Goal: Transaction & Acquisition: Purchase product/service

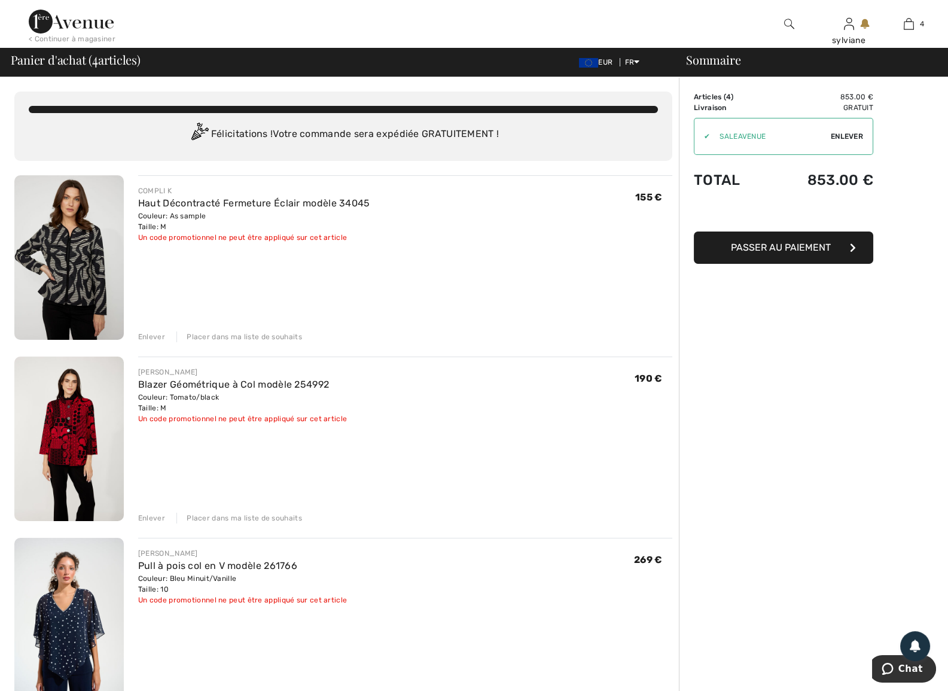
click at [777, 242] on span "Passer au paiement" at bounding box center [781, 247] width 100 height 11
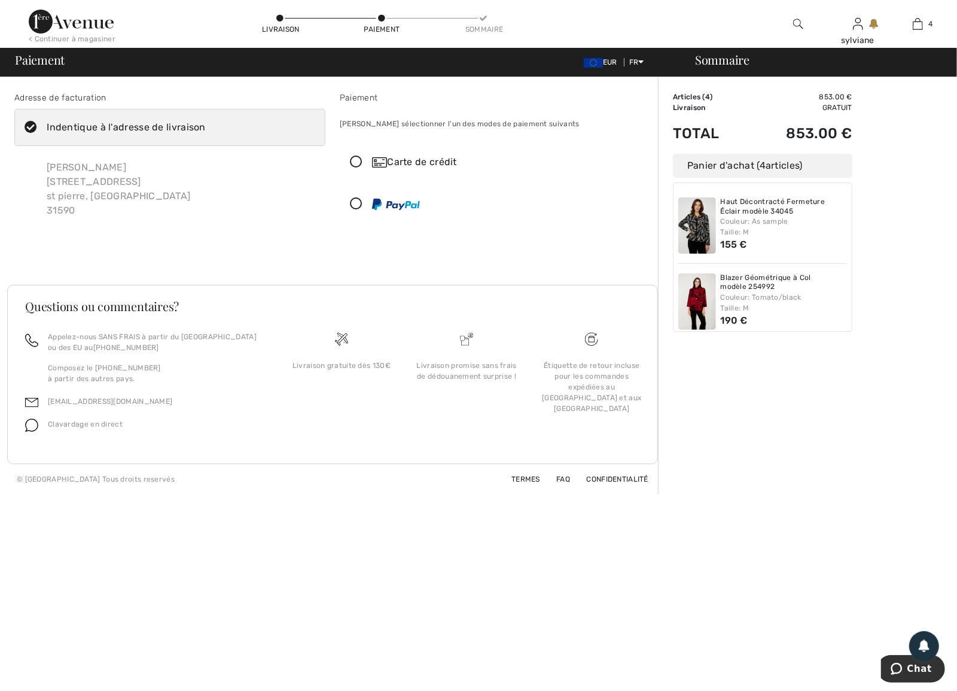
click at [356, 160] on icon at bounding box center [356, 162] width 32 height 13
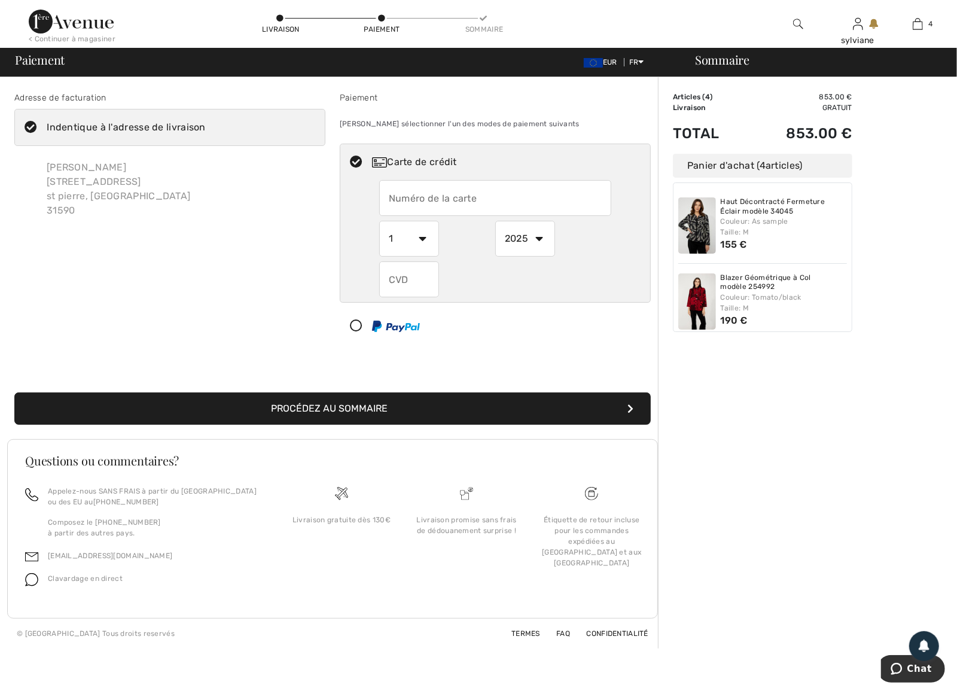
click at [506, 200] on input "text" at bounding box center [495, 198] width 233 height 36
type input "[CREDIT_CARD_NUMBER]"
click at [426, 236] on select "1 2 3 4 5 6 7 8 9 10 11 12" at bounding box center [409, 239] width 60 height 36
select select "12"
click at [379, 221] on select "1 2 3 4 5 6 7 8 9 10 11 12" at bounding box center [409, 239] width 60 height 36
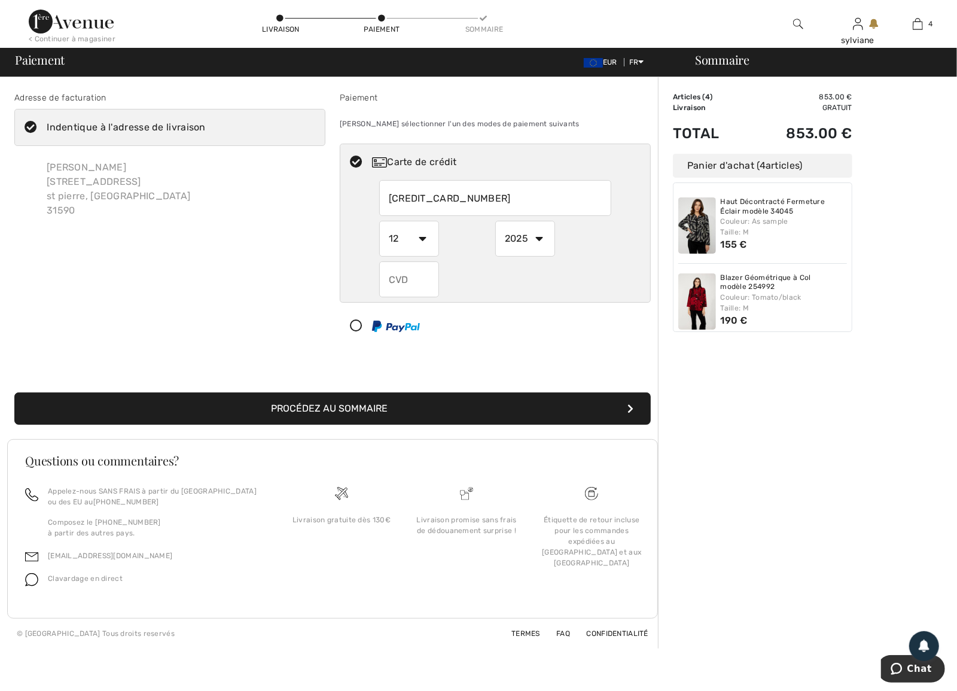
click at [425, 277] on input "text" at bounding box center [409, 279] width 60 height 36
type input "354"
click at [311, 412] on button "Procédez au sommaire" at bounding box center [332, 408] width 637 height 32
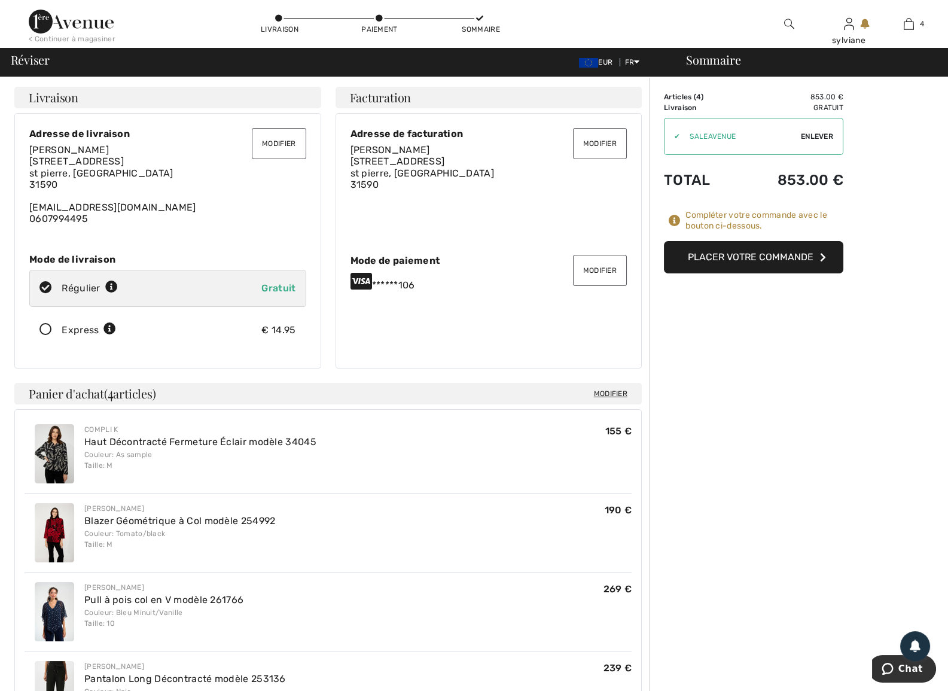
click at [764, 260] on button "Placer votre commande" at bounding box center [753, 257] width 179 height 32
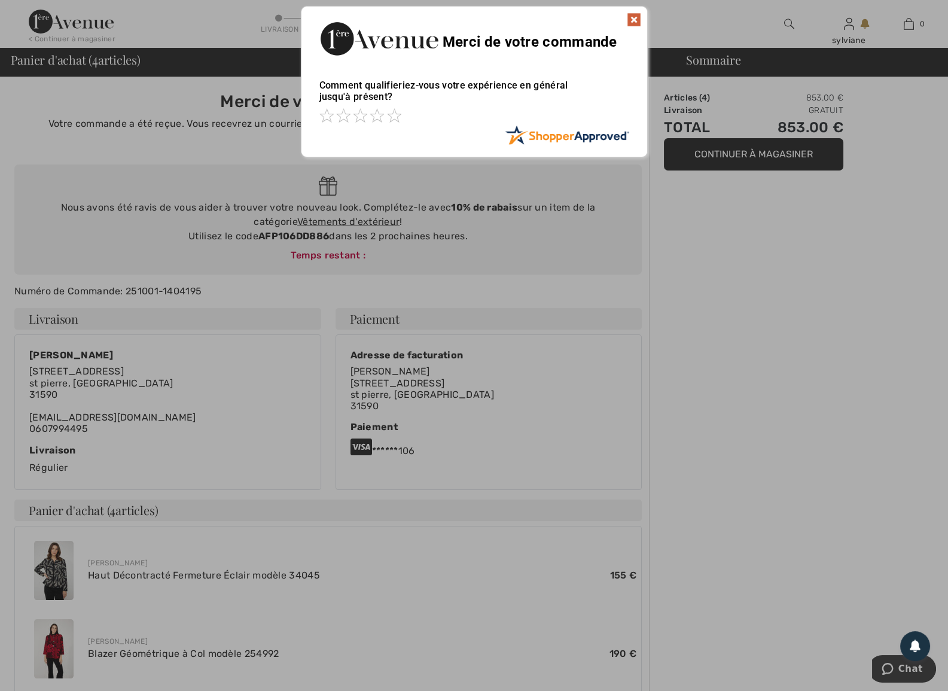
click at [634, 19] on img at bounding box center [634, 20] width 14 height 14
